Goal: Task Accomplishment & Management: Manage account settings

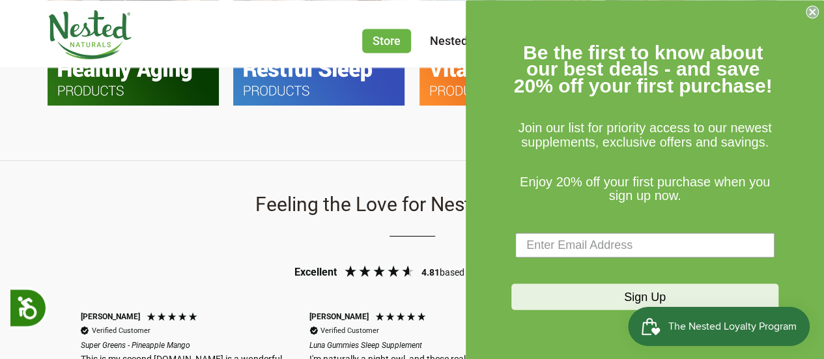
click at [808, 12] on circle "Close dialog" at bounding box center [813, 12] width 12 height 12
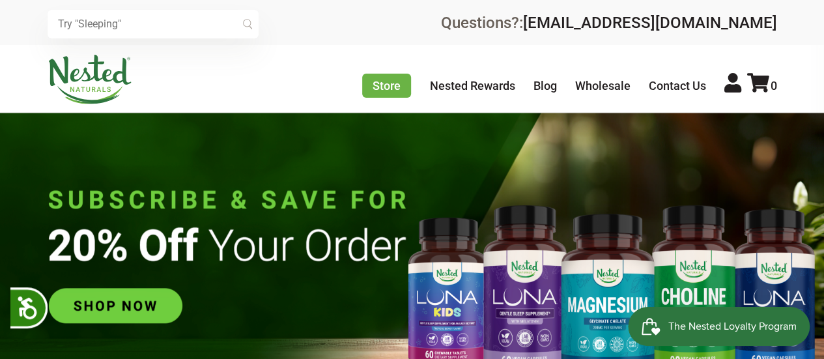
scroll to position [0, 457]
click at [70, 84] on img at bounding box center [90, 80] width 85 height 50
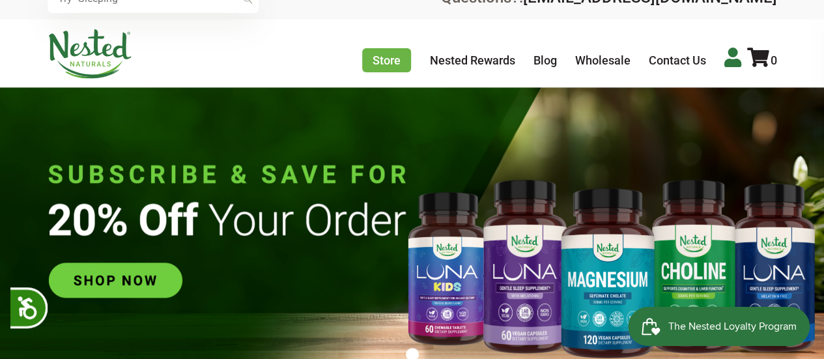
scroll to position [0, 457]
click at [730, 59] on icon at bounding box center [733, 58] width 17 height 20
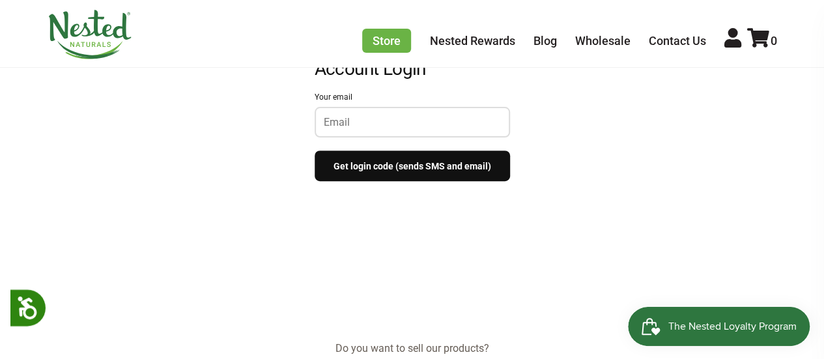
scroll to position [209, 0]
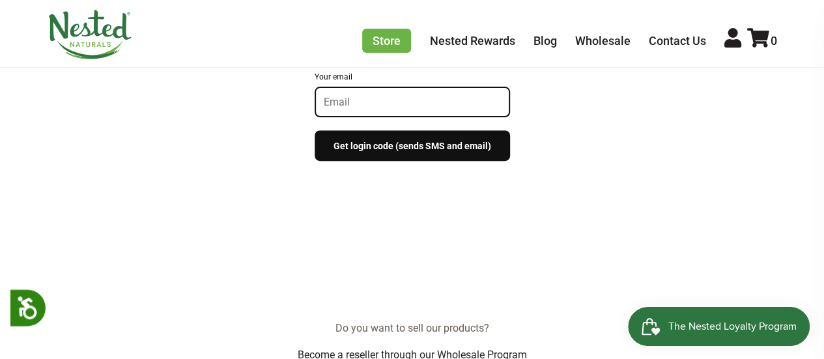
click at [354, 104] on input "Your email" at bounding box center [412, 102] width 177 height 12
type input "thetownsend1224@gmail.com"
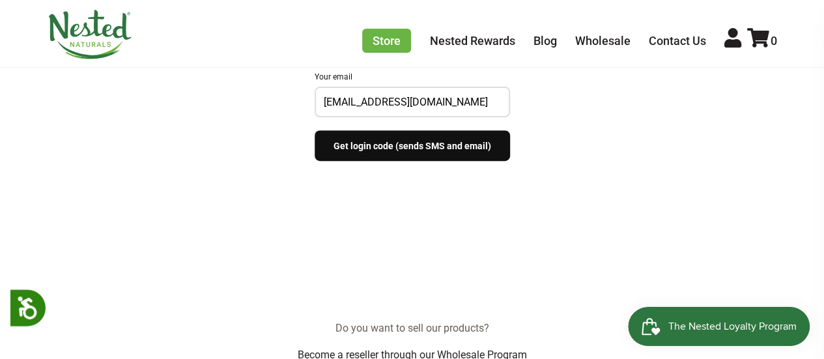
click at [379, 148] on button "Get login code (sends SMS and email)" at bounding box center [412, 145] width 195 height 31
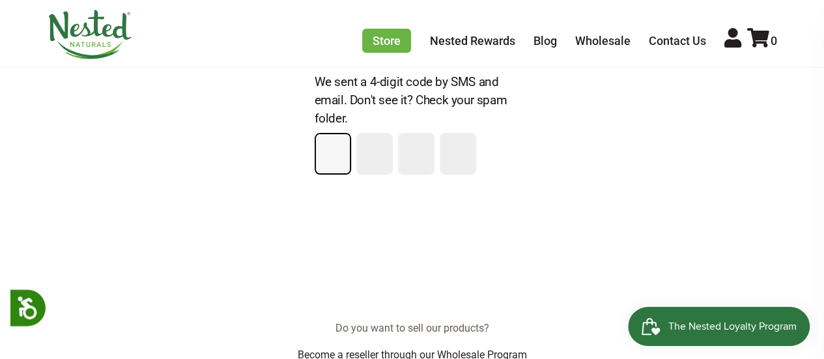
type input "6"
type input "9"
type input "7"
type input "0"
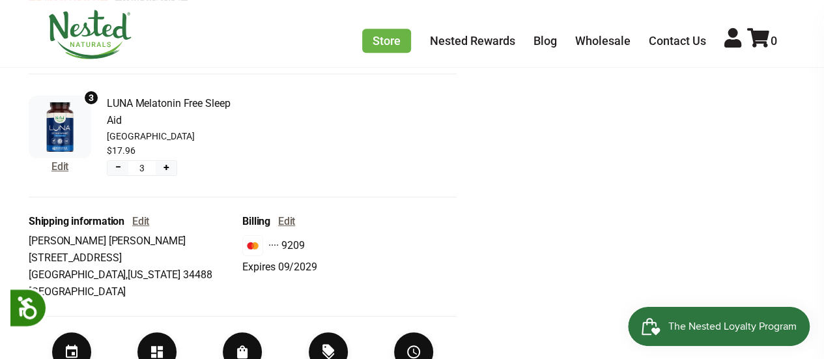
scroll to position [411, 0]
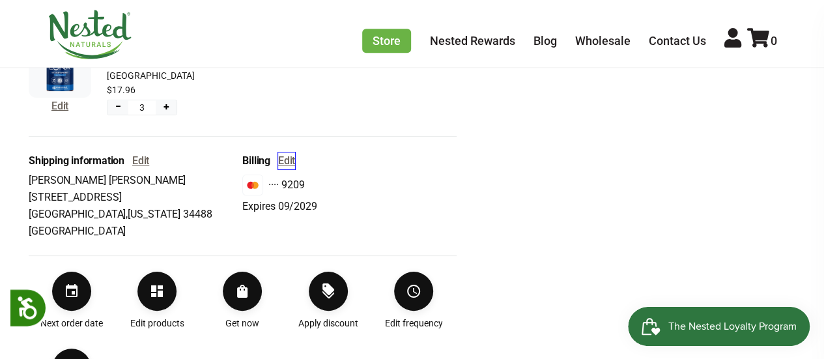
click at [288, 161] on button "Edit" at bounding box center [286, 160] width 17 height 17
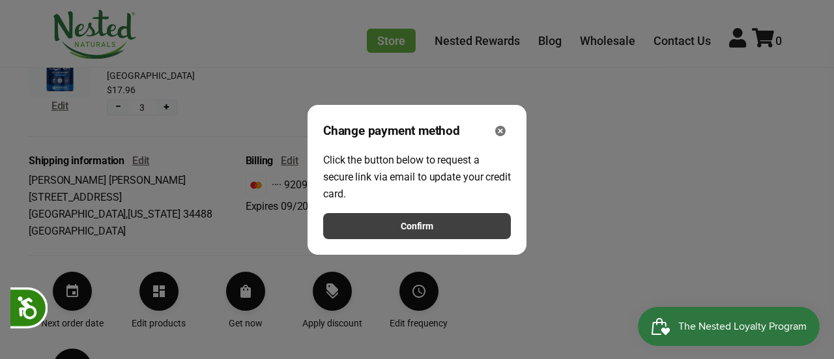
click at [399, 227] on button "Confirm" at bounding box center [417, 226] width 188 height 26
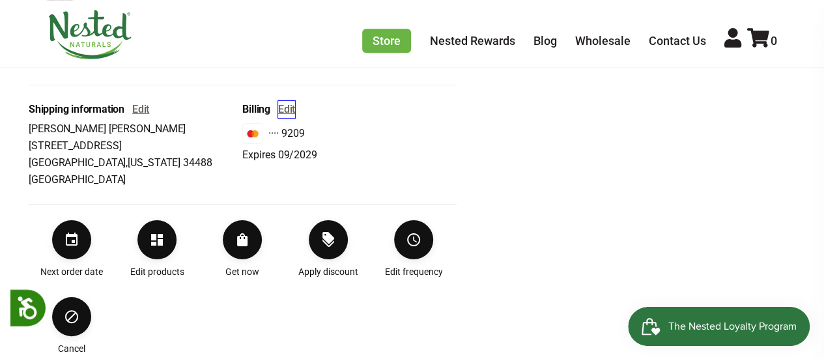
scroll to position [463, 0]
click at [288, 106] on button "Edit" at bounding box center [286, 108] width 17 height 17
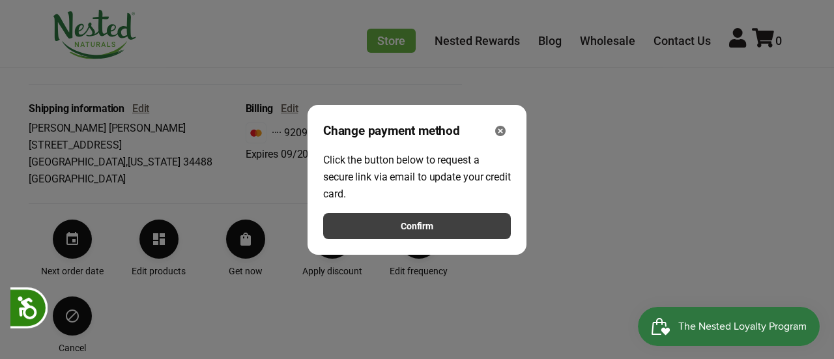
click at [397, 234] on button "Confirm" at bounding box center [417, 226] width 188 height 26
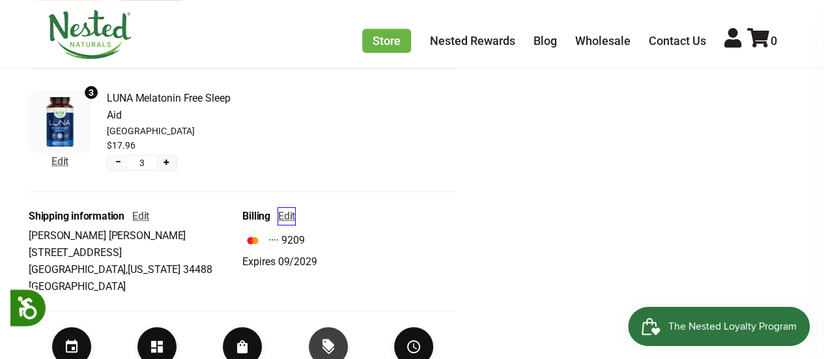
scroll to position [356, 0]
click at [738, 42] on icon at bounding box center [733, 38] width 17 height 20
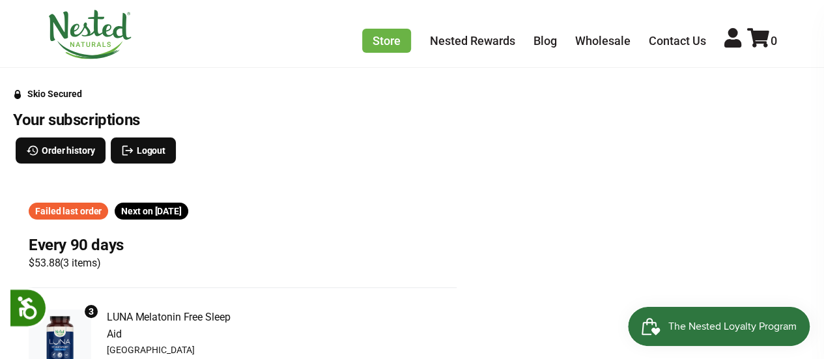
scroll to position [137, 0]
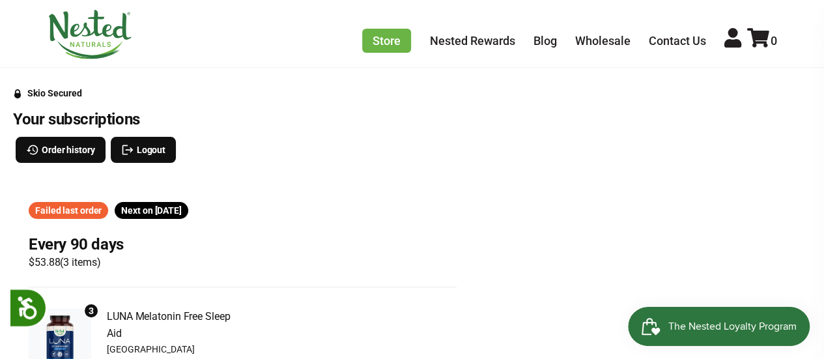
click at [166, 209] on span "Sep 28, 2025" at bounding box center [168, 210] width 27 height 10
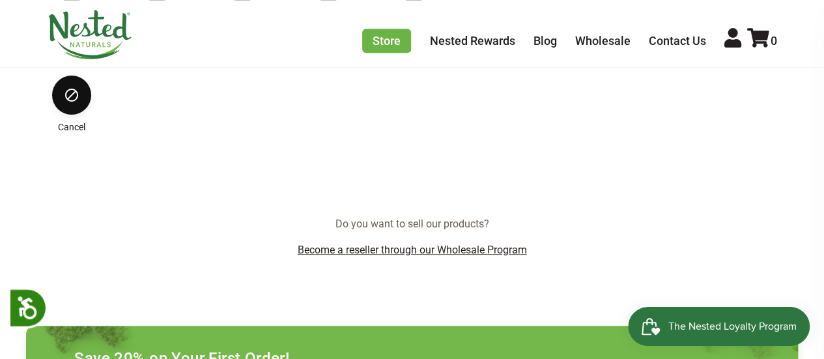
scroll to position [685, 0]
